Goal: Transaction & Acquisition: Book appointment/travel/reservation

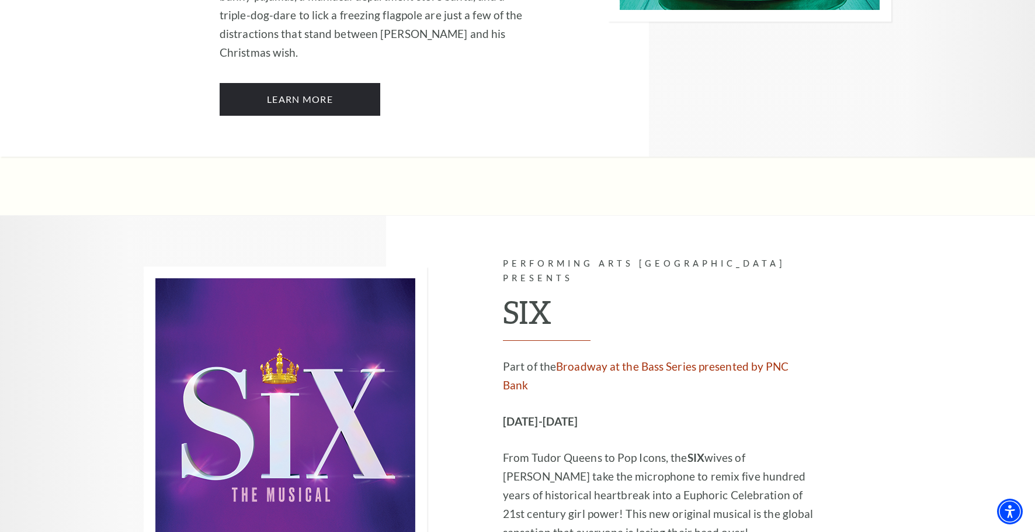
scroll to position [3514, 0]
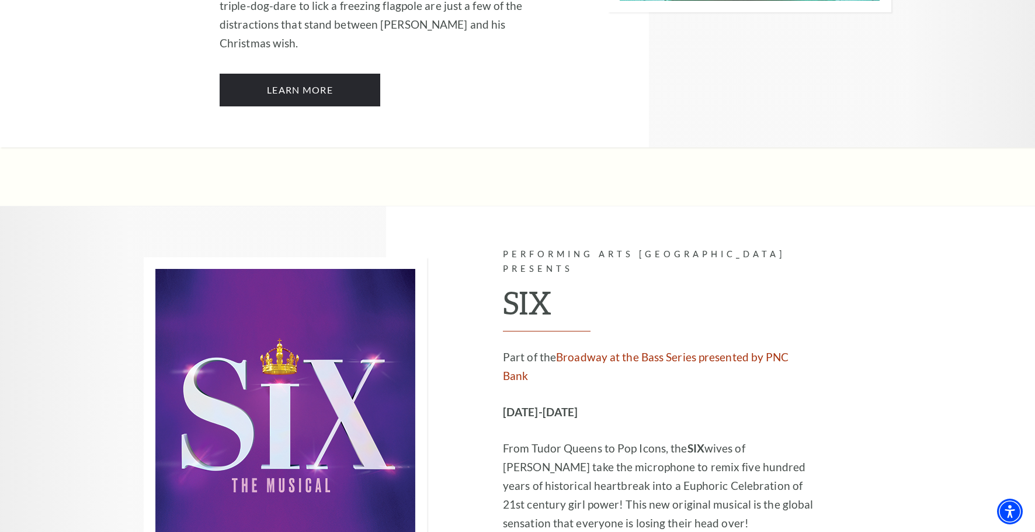
click at [259, 257] on img at bounding box center [285, 416] width 283 height 319
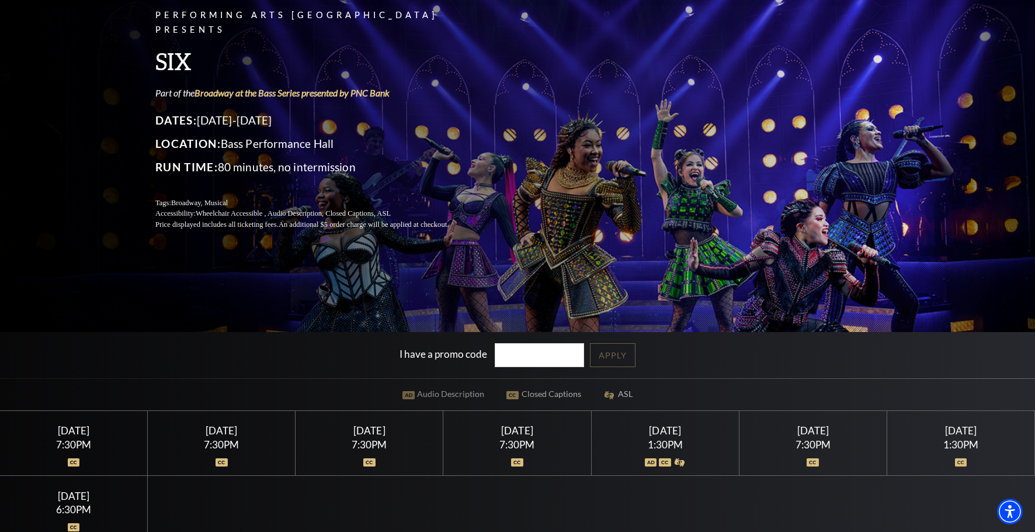
scroll to position [88, 0]
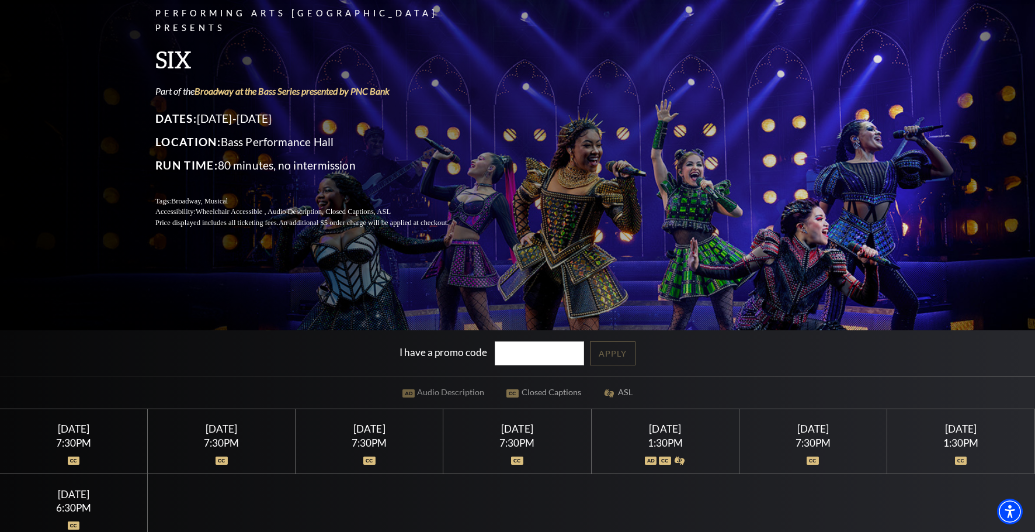
click at [710, 232] on div "Performing Arts Fort Worth Presents SIX Part of the Broadway at the Bass Series…" at bounding box center [518, 117] width 748 height 245
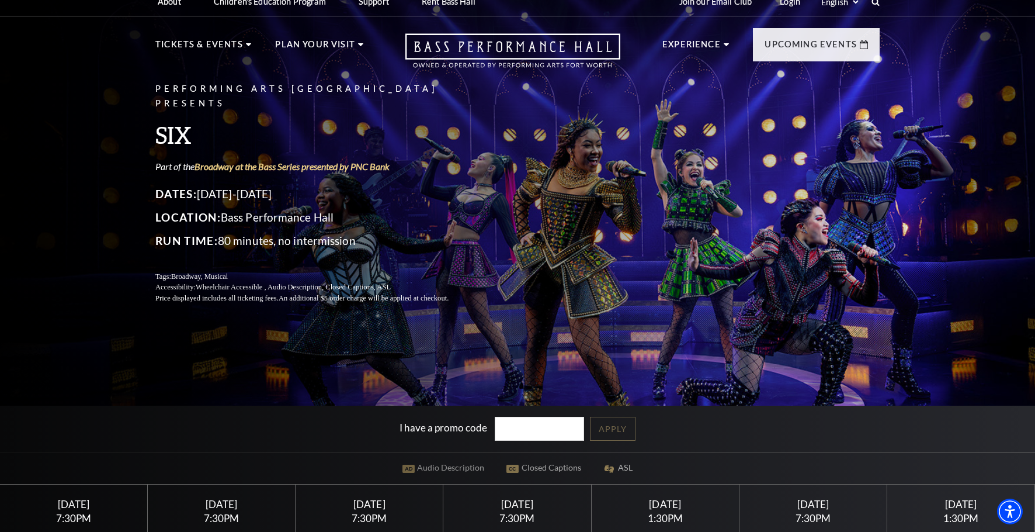
scroll to position [0, 0]
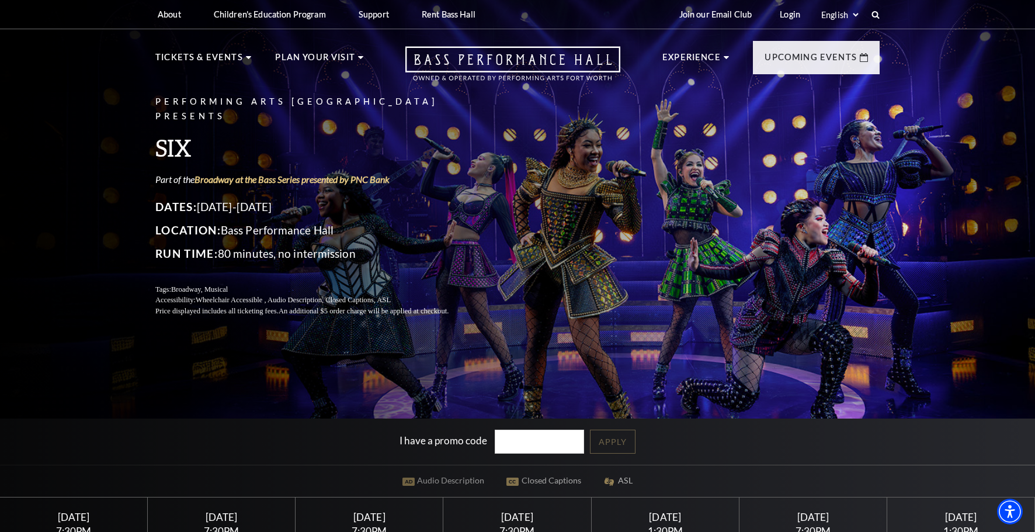
click at [546, 224] on div "Performing Arts Fort Worth Presents SIX Part of the Broadway at the Bass Series…" at bounding box center [518, 205] width 748 height 245
click at [612, 389] on div "Performing Arts Fort Worth Presents SIX Part of the Broadway at the Bass Series…" at bounding box center [517, 310] width 1035 height 634
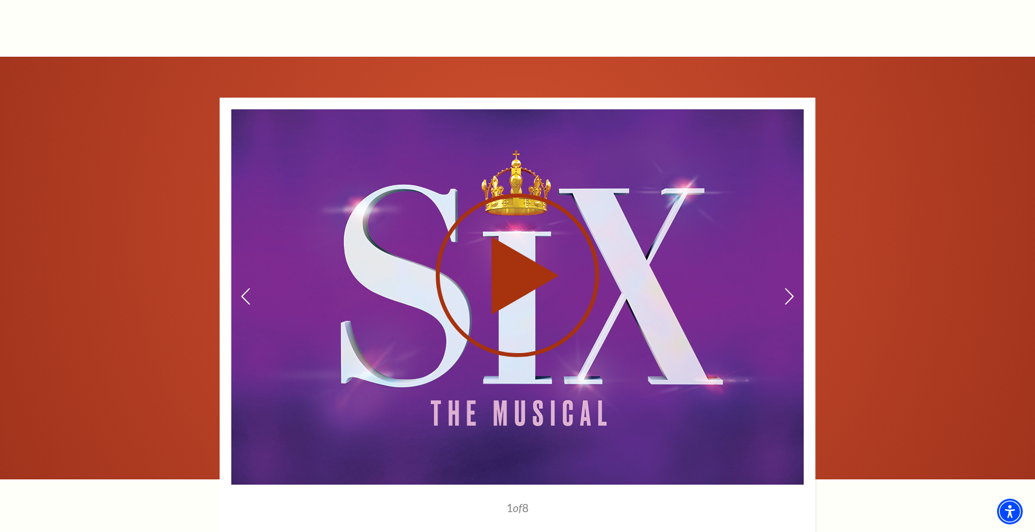
scroll to position [1709, 0]
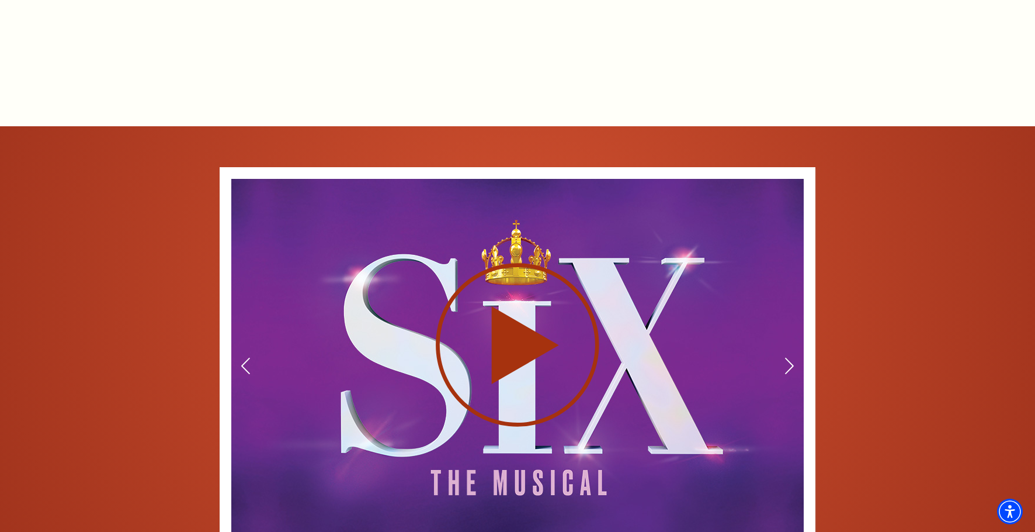
click at [519, 332] on use at bounding box center [518, 345] width 164 height 164
